Goal: Information Seeking & Learning: Learn about a topic

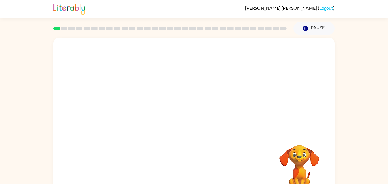
click at [127, 104] on video "Your browser must support playing .mp4 files to use Literably. Please try using…" at bounding box center [193, 84] width 281 height 95
click at [129, 112] on video "Your browser must support playing .mp4 files to use Literably. Please try using…" at bounding box center [193, 84] width 281 height 95
click at [195, 118] on div at bounding box center [194, 121] width 36 height 21
click at [193, 121] on icon "button" at bounding box center [194, 121] width 7 height 7
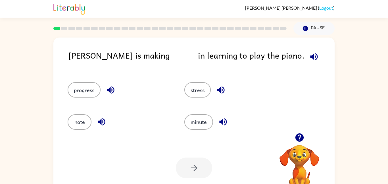
click at [309, 60] on icon "button" at bounding box center [314, 57] width 10 height 10
click at [111, 89] on icon "button" at bounding box center [111, 90] width 10 height 10
click at [107, 92] on icon "button" at bounding box center [111, 90] width 10 height 10
click at [83, 94] on button "progress" at bounding box center [84, 89] width 33 height 15
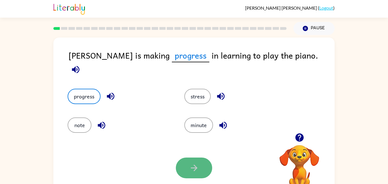
click at [186, 167] on button "button" at bounding box center [194, 167] width 36 height 21
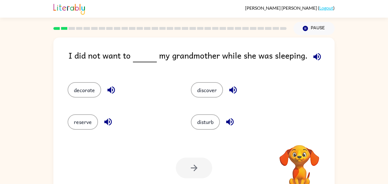
click at [318, 56] on icon "button" at bounding box center [316, 56] width 7 height 7
click at [206, 124] on button "disturb" at bounding box center [205, 121] width 29 height 15
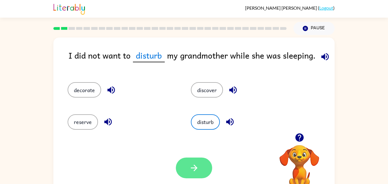
click at [202, 170] on button "button" at bounding box center [194, 167] width 36 height 21
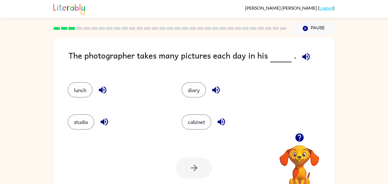
click at [306, 55] on icon "button" at bounding box center [305, 56] width 7 height 7
click at [79, 121] on button "studio" at bounding box center [81, 121] width 27 height 15
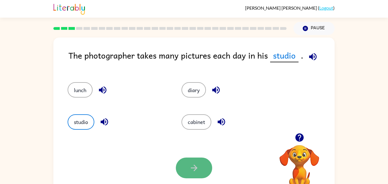
click at [201, 167] on button "button" at bounding box center [194, 167] width 36 height 21
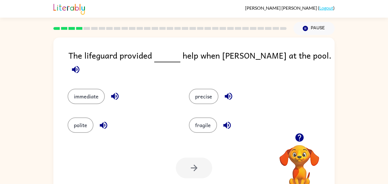
click at [83, 64] on button "button" at bounding box center [75, 69] width 14 height 14
click at [68, 90] on button "immediate" at bounding box center [86, 96] width 37 height 15
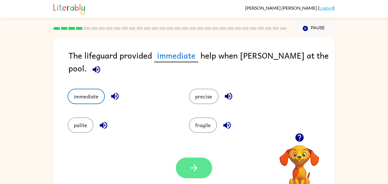
click at [192, 169] on icon "button" at bounding box center [194, 168] width 10 height 10
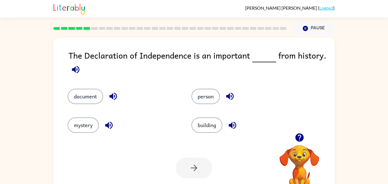
click at [77, 69] on icon "button" at bounding box center [75, 69] width 7 height 7
click at [112, 92] on icon "button" at bounding box center [113, 96] width 10 height 10
click at [106, 126] on icon "button" at bounding box center [109, 125] width 10 height 10
click at [226, 122] on button "button" at bounding box center [232, 125] width 14 height 14
click at [228, 94] on icon "button" at bounding box center [230, 96] width 10 height 10
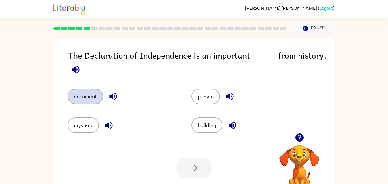
click at [92, 99] on button "document" at bounding box center [86, 96] width 36 height 15
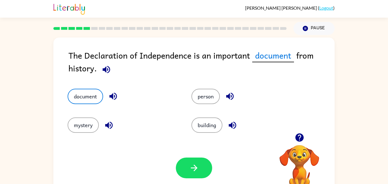
click at [271, 55] on span "document" at bounding box center [273, 55] width 42 height 13
click at [203, 94] on button "person" at bounding box center [205, 96] width 28 height 15
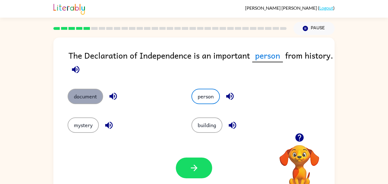
click at [92, 100] on button "document" at bounding box center [86, 96] width 36 height 15
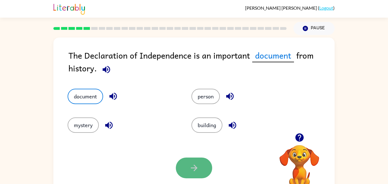
click at [194, 168] on icon "button" at bounding box center [194, 167] width 7 height 7
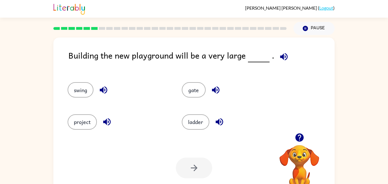
click at [283, 54] on icon "button" at bounding box center [283, 56] width 7 height 7
click at [82, 134] on div "project" at bounding box center [114, 119] width 114 height 32
click at [83, 131] on div "project" at bounding box center [114, 119] width 114 height 32
click at [93, 122] on button "project" at bounding box center [82, 121] width 29 height 15
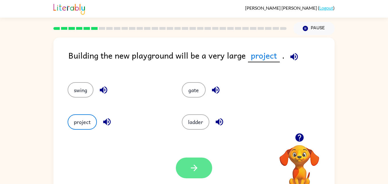
click at [191, 165] on icon "button" at bounding box center [194, 168] width 10 height 10
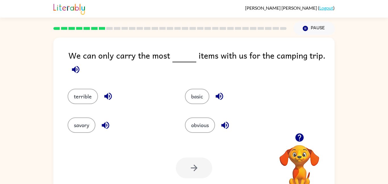
click at [80, 67] on icon "button" at bounding box center [76, 69] width 10 height 10
click at [93, 31] on div at bounding box center [170, 28] width 240 height 20
click at [199, 97] on button "basic" at bounding box center [197, 96] width 24 height 15
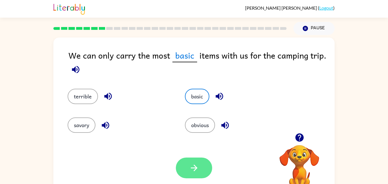
click at [196, 166] on icon "button" at bounding box center [194, 168] width 10 height 10
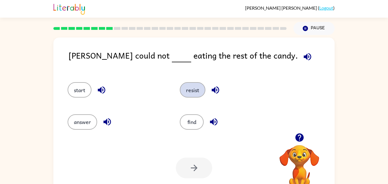
click at [197, 87] on button "resist" at bounding box center [193, 89] width 26 height 15
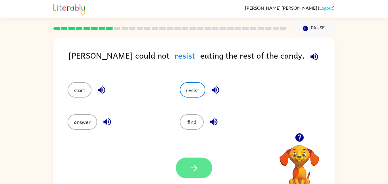
click at [189, 174] on button "button" at bounding box center [194, 167] width 36 height 21
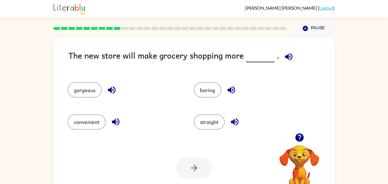
click at [290, 53] on icon "button" at bounding box center [289, 57] width 10 height 10
click at [88, 123] on button "convenient" at bounding box center [87, 121] width 38 height 15
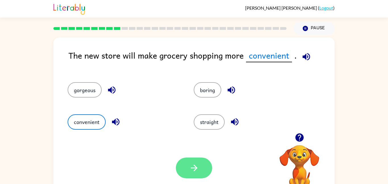
click at [205, 163] on button "button" at bounding box center [194, 167] width 36 height 21
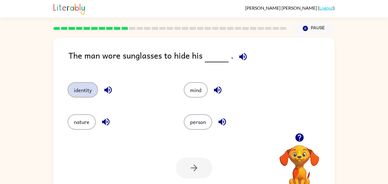
click at [74, 93] on button "identity" at bounding box center [83, 89] width 30 height 15
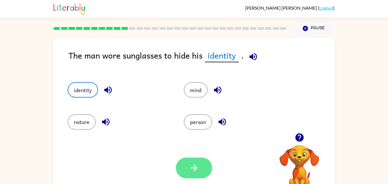
click at [189, 165] on icon "button" at bounding box center [194, 168] width 10 height 10
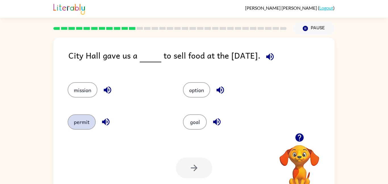
click at [86, 123] on button "permit" at bounding box center [82, 121] width 28 height 15
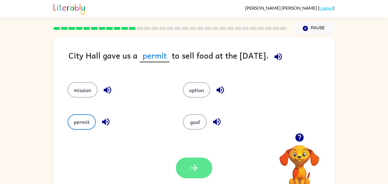
click at [197, 168] on icon "button" at bounding box center [194, 168] width 10 height 10
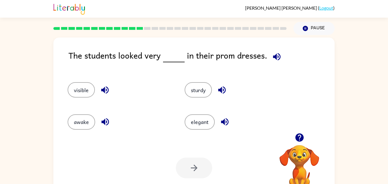
click at [275, 59] on icon "button" at bounding box center [276, 56] width 7 height 7
click at [195, 126] on button "elegant" at bounding box center [200, 121] width 30 height 15
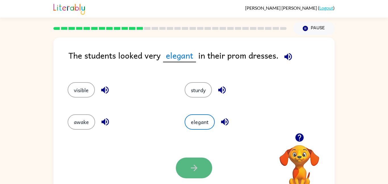
click at [191, 164] on icon "button" at bounding box center [194, 168] width 10 height 10
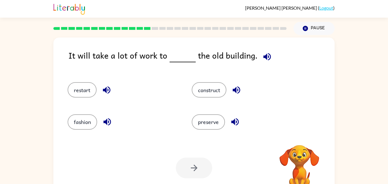
click at [277, 53] on div "It will take a lot of work to the old building." at bounding box center [201, 60] width 266 height 22
click at [269, 55] on icon "button" at bounding box center [267, 57] width 10 height 10
click at [215, 88] on button "construct" at bounding box center [209, 89] width 35 height 15
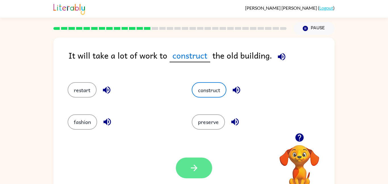
click at [203, 172] on button "button" at bounding box center [194, 167] width 36 height 21
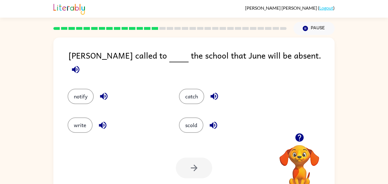
click at [313, 61] on div "[PERSON_NAME] called to the school that June will be absent." at bounding box center [201, 63] width 266 height 28
click at [83, 62] on button "button" at bounding box center [75, 69] width 14 height 14
click at [80, 90] on button "notify" at bounding box center [81, 96] width 26 height 15
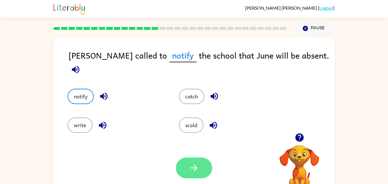
click at [206, 162] on button "button" at bounding box center [194, 167] width 36 height 21
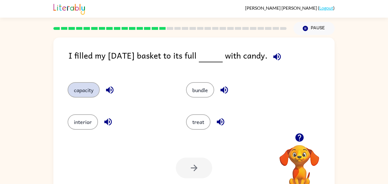
click at [83, 97] on button "capacity" at bounding box center [84, 89] width 32 height 15
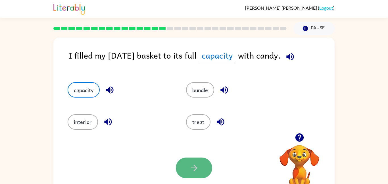
click at [191, 168] on icon "button" at bounding box center [194, 168] width 10 height 10
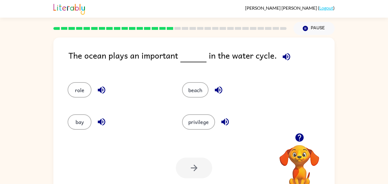
click at [286, 51] on button "button" at bounding box center [286, 56] width 14 height 14
click at [80, 95] on button "role" at bounding box center [80, 89] width 24 height 15
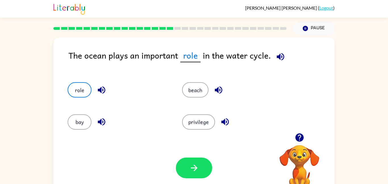
click at [297, 137] on icon "button" at bounding box center [299, 137] width 8 height 8
click at [211, 173] on div at bounding box center [194, 167] width 36 height 21
click at [203, 170] on button "button" at bounding box center [194, 167] width 36 height 21
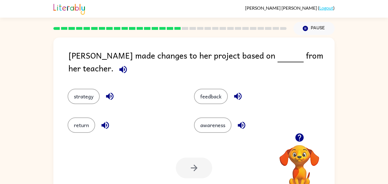
click at [127, 66] on icon "button" at bounding box center [122, 69] width 7 height 7
click at [214, 89] on button "feedback" at bounding box center [211, 96] width 34 height 15
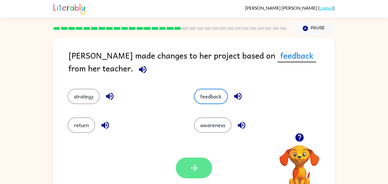
click at [198, 170] on icon "button" at bounding box center [194, 168] width 10 height 10
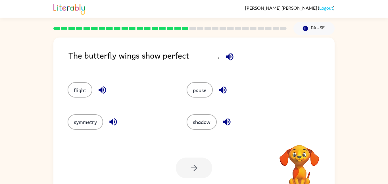
click at [234, 55] on button "button" at bounding box center [229, 56] width 14 height 14
click at [70, 128] on div "symmetry" at bounding box center [121, 121] width 106 height 15
click at [83, 128] on button "symmetry" at bounding box center [86, 121] width 36 height 15
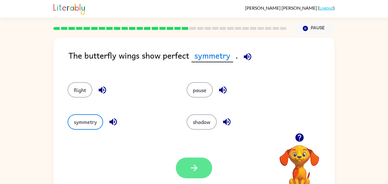
click at [198, 173] on icon "button" at bounding box center [194, 168] width 10 height 10
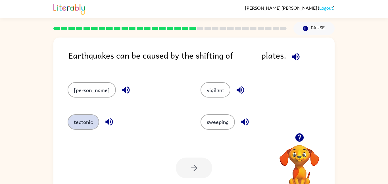
click at [83, 126] on button "tectonic" at bounding box center [84, 121] width 32 height 15
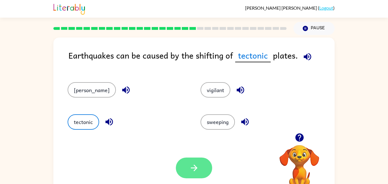
click at [198, 171] on icon "button" at bounding box center [194, 168] width 10 height 10
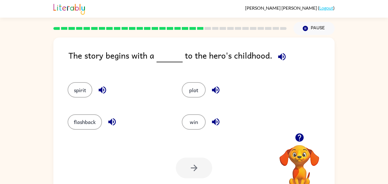
click at [284, 49] on span at bounding box center [280, 55] width 17 height 13
click at [284, 58] on icon "button" at bounding box center [282, 57] width 10 height 10
click at [86, 125] on button "flashback" at bounding box center [85, 121] width 34 height 15
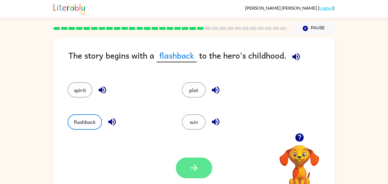
click at [191, 167] on icon "button" at bounding box center [194, 168] width 10 height 10
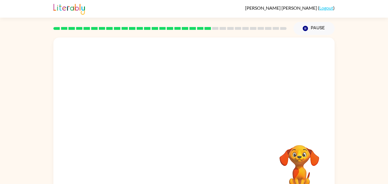
click at [147, 117] on video "Your browser must support playing .mp4 files to use Literably. Please try using…" at bounding box center [193, 84] width 281 height 95
click at [143, 118] on video "Your browser must support playing .mp4 files to use Literably. Please try using…" at bounding box center [193, 84] width 281 height 95
click at [193, 126] on div at bounding box center [194, 121] width 36 height 21
click at [199, 125] on button "button" at bounding box center [194, 121] width 36 height 21
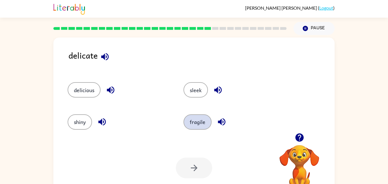
click at [201, 129] on button "fragile" at bounding box center [198, 121] width 28 height 15
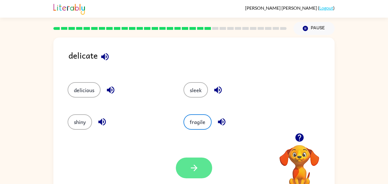
click at [189, 166] on icon "button" at bounding box center [194, 168] width 10 height 10
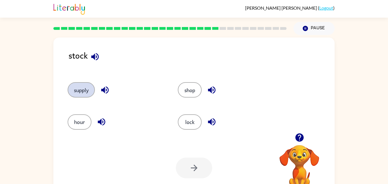
click at [91, 91] on button "supply" at bounding box center [81, 89] width 27 height 15
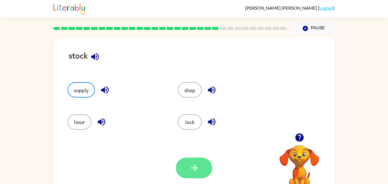
click at [197, 171] on icon "button" at bounding box center [194, 168] width 10 height 10
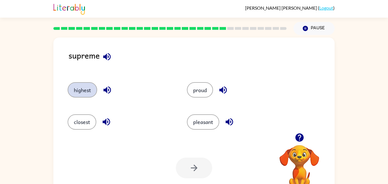
click at [90, 86] on button "highest" at bounding box center [83, 89] width 30 height 15
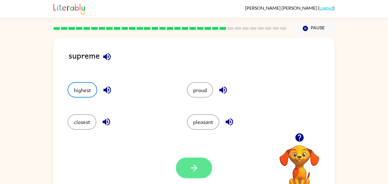
click at [196, 166] on icon "button" at bounding box center [194, 167] width 7 height 7
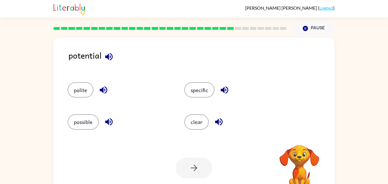
click at [108, 61] on icon "button" at bounding box center [109, 57] width 10 height 10
click at [104, 56] on icon "button" at bounding box center [109, 57] width 10 height 10
click at [103, 53] on button "button" at bounding box center [109, 56] width 14 height 14
click at [109, 58] on icon "button" at bounding box center [109, 57] width 10 height 10
click at [102, 62] on div "potential" at bounding box center [201, 60] width 266 height 22
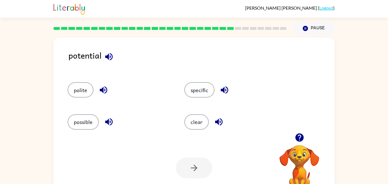
click at [107, 59] on icon "button" at bounding box center [109, 57] width 10 height 10
click at [114, 53] on button "button" at bounding box center [109, 56] width 14 height 14
click at [114, 56] on icon "button" at bounding box center [109, 57] width 10 height 10
click at [103, 89] on icon "button" at bounding box center [103, 89] width 7 height 7
click at [109, 118] on icon "button" at bounding box center [109, 122] width 10 height 10
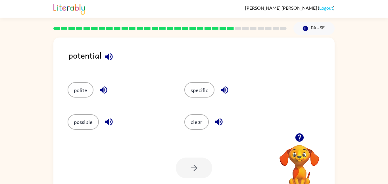
click at [220, 124] on icon "button" at bounding box center [219, 122] width 10 height 10
click at [229, 93] on icon "button" at bounding box center [225, 90] width 10 height 10
click at [203, 95] on button "specific" at bounding box center [199, 89] width 30 height 15
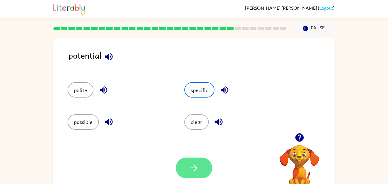
click at [192, 171] on icon "button" at bounding box center [194, 168] width 10 height 10
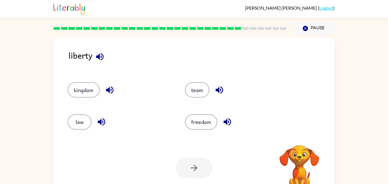
click at [97, 58] on icon "button" at bounding box center [99, 56] width 7 height 7
click at [200, 120] on button "freedom" at bounding box center [201, 121] width 32 height 15
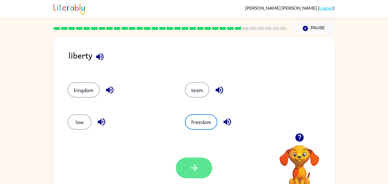
click at [187, 162] on button "button" at bounding box center [194, 167] width 36 height 21
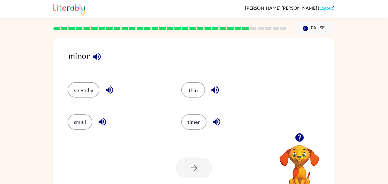
click at [98, 57] on icon "button" at bounding box center [96, 56] width 7 height 7
click at [84, 125] on button "small" at bounding box center [80, 121] width 25 height 15
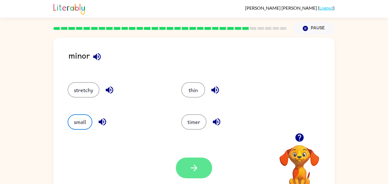
click at [189, 170] on button "button" at bounding box center [194, 167] width 36 height 21
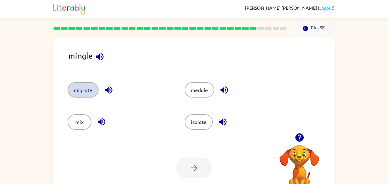
click at [82, 92] on button "migrate" at bounding box center [83, 89] width 31 height 15
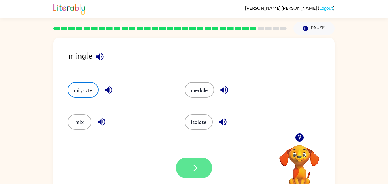
click at [193, 174] on button "button" at bounding box center [194, 167] width 36 height 21
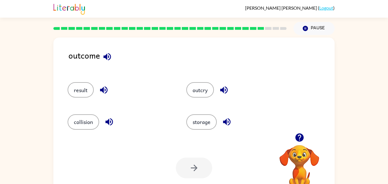
click at [111, 55] on icon "button" at bounding box center [107, 57] width 10 height 10
click at [105, 89] on icon "button" at bounding box center [104, 90] width 10 height 10
click at [70, 93] on button "result" at bounding box center [81, 89] width 26 height 15
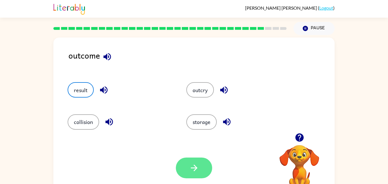
click at [199, 165] on button "button" at bounding box center [194, 167] width 36 height 21
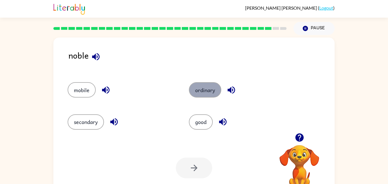
click at [201, 86] on button "ordinary" at bounding box center [205, 89] width 32 height 15
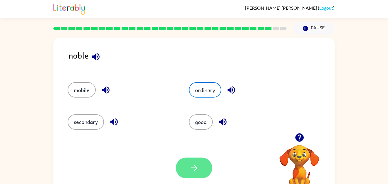
click at [199, 166] on button "button" at bounding box center [194, 167] width 36 height 21
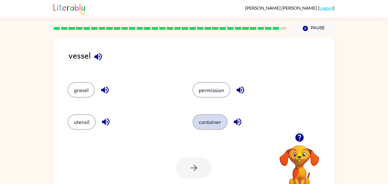
click at [206, 128] on button "container" at bounding box center [210, 121] width 35 height 15
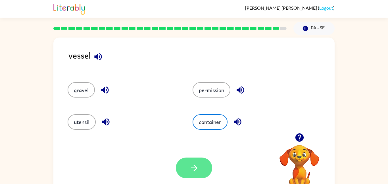
click at [203, 170] on button "button" at bounding box center [194, 167] width 36 height 21
